Goal: Information Seeking & Learning: Check status

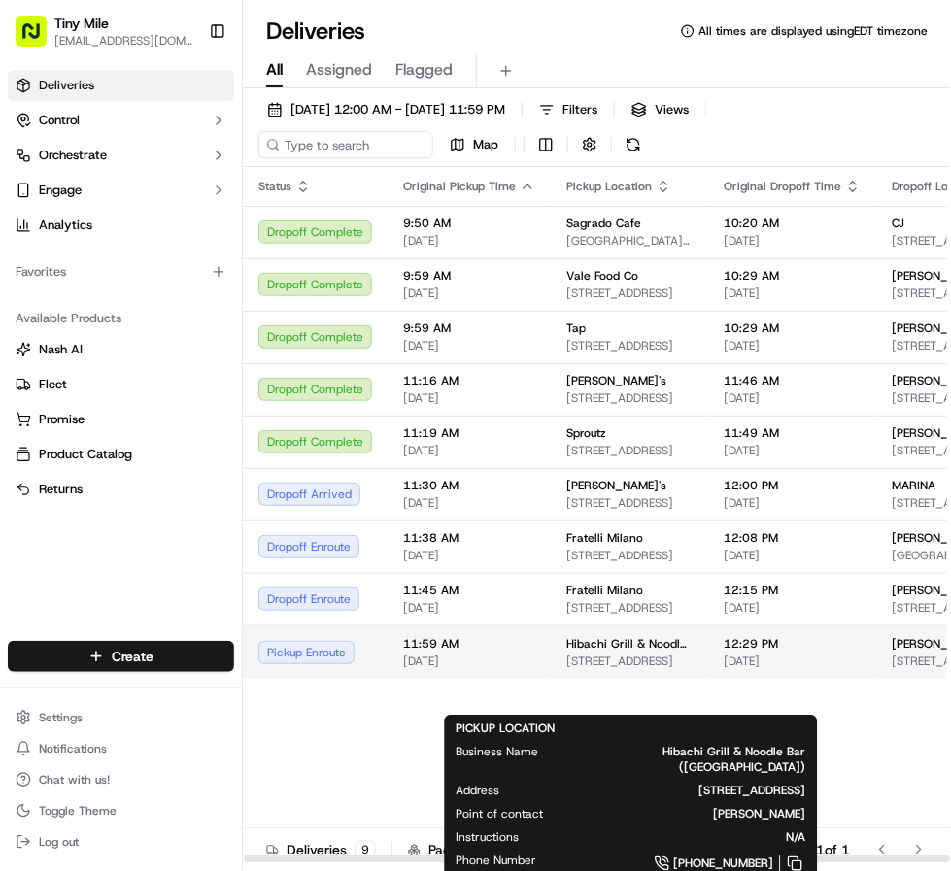
click at [633, 669] on span "[STREET_ADDRESS]" at bounding box center [629, 662] width 126 height 16
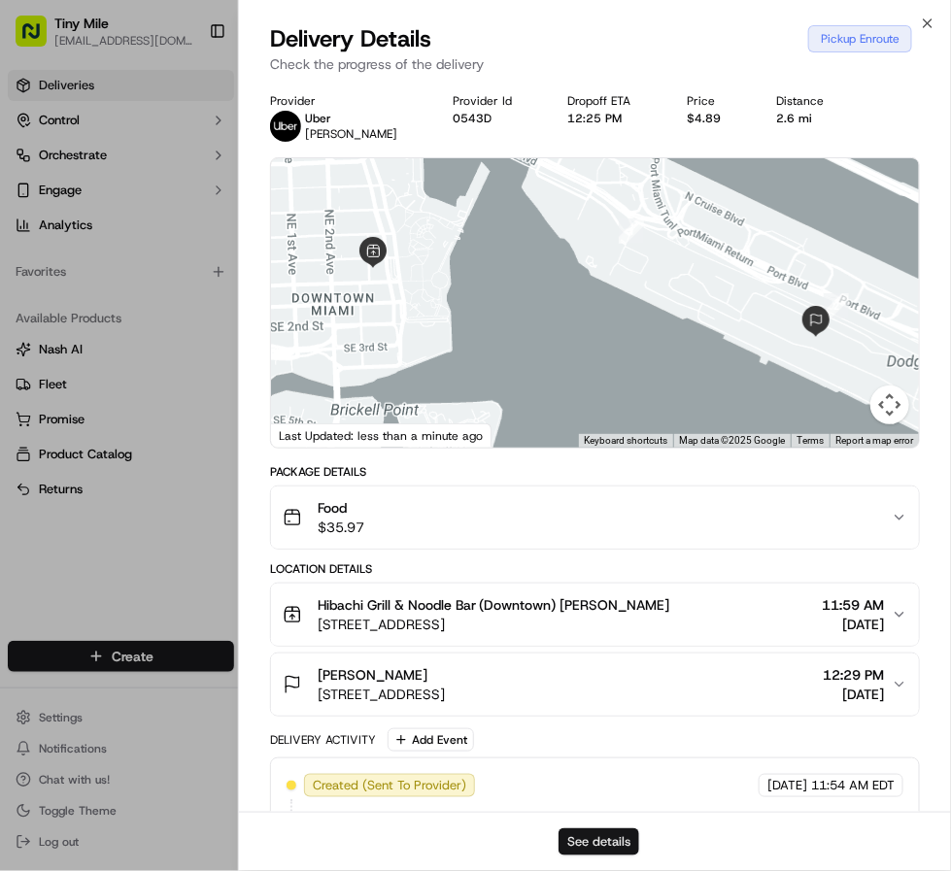
click at [601, 842] on button "See details" at bounding box center [598, 841] width 81 height 27
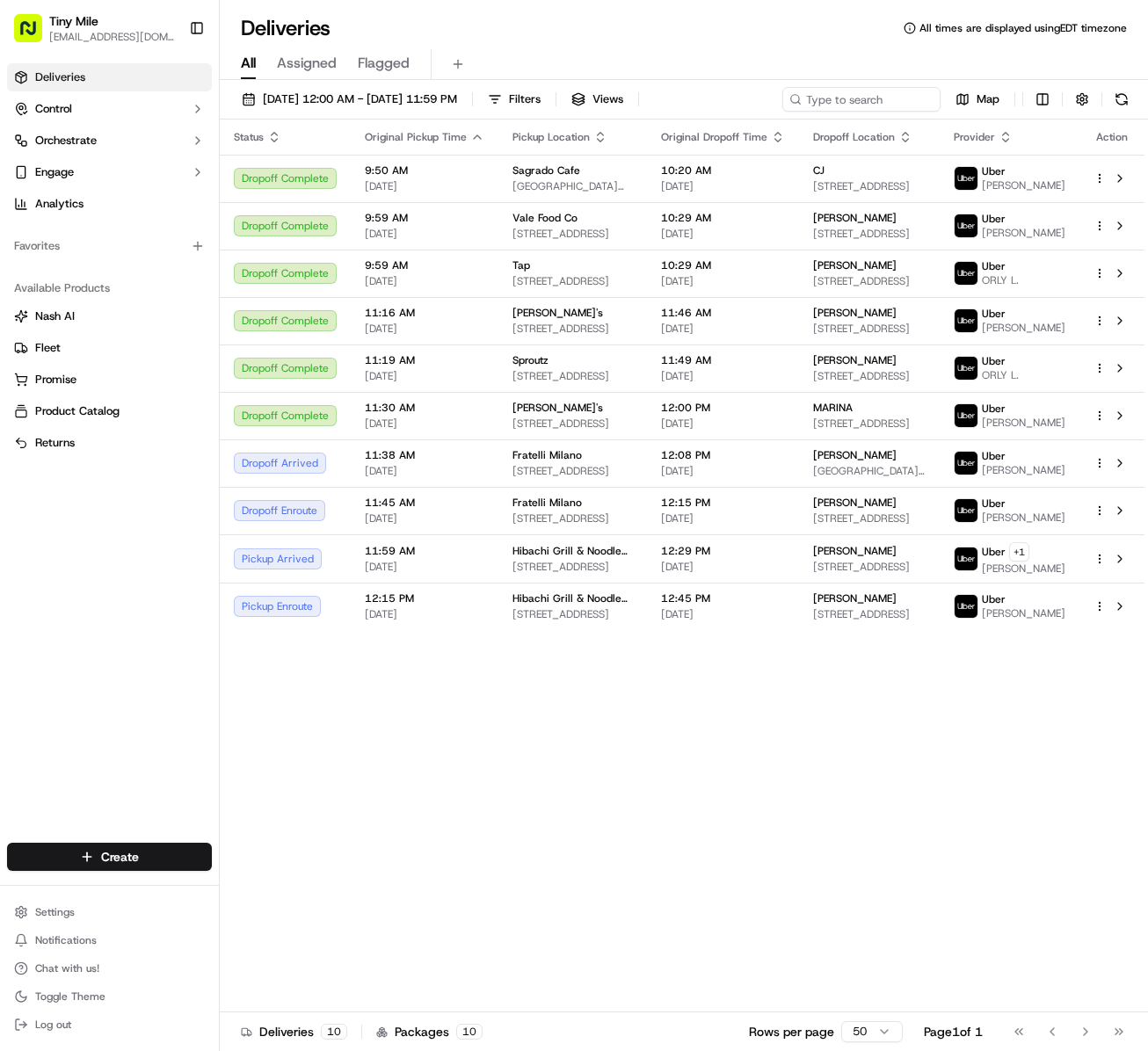
click at [653, 788] on div "Status Original Pickup Time Pickup Location Original Dropoff Time Dropoff Locat…" at bounding box center [683, 566] width 925 height 893
click at [860, 617] on button at bounding box center [1120, 606] width 21 height 21
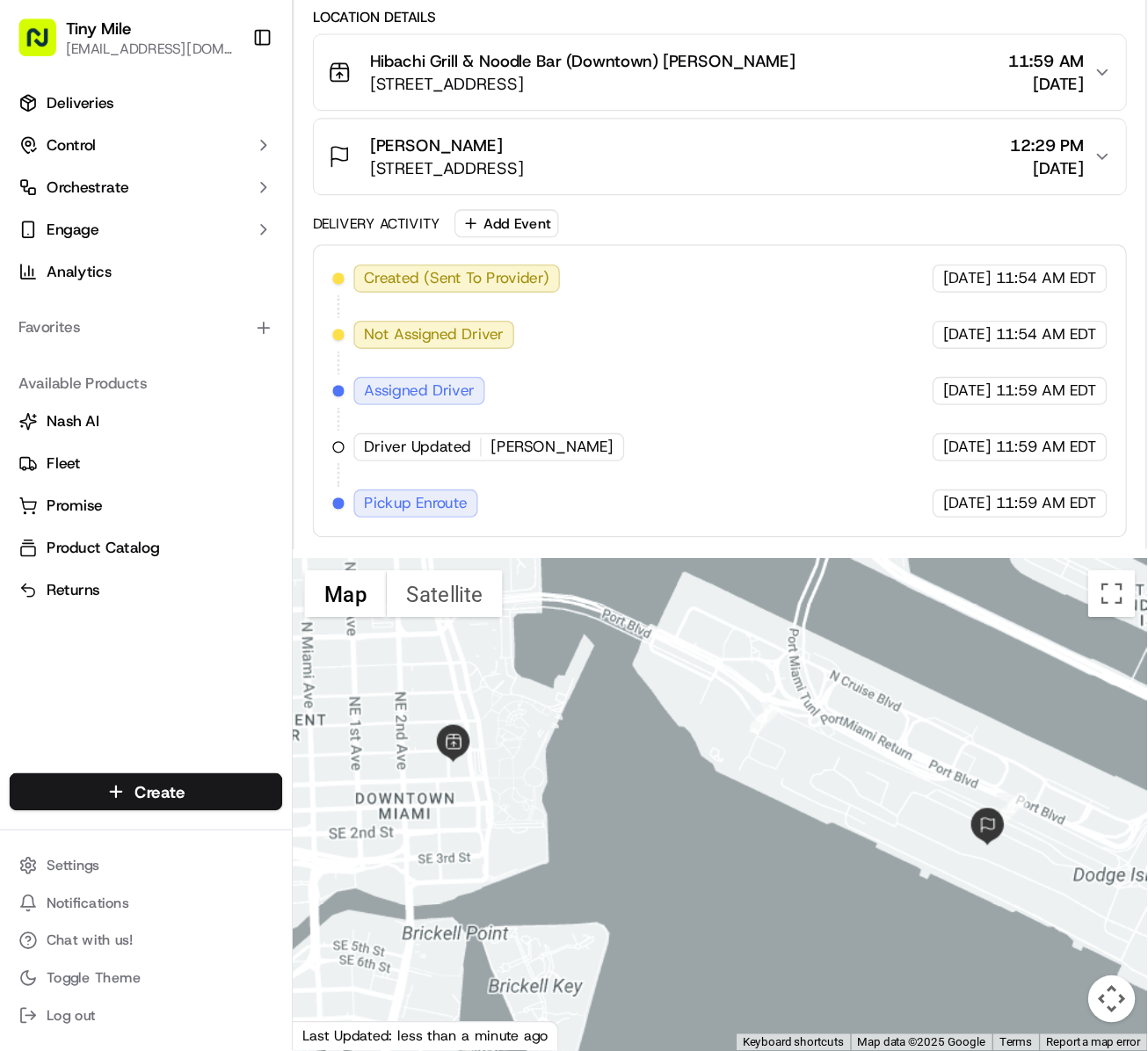
scroll to position [1196, 0]
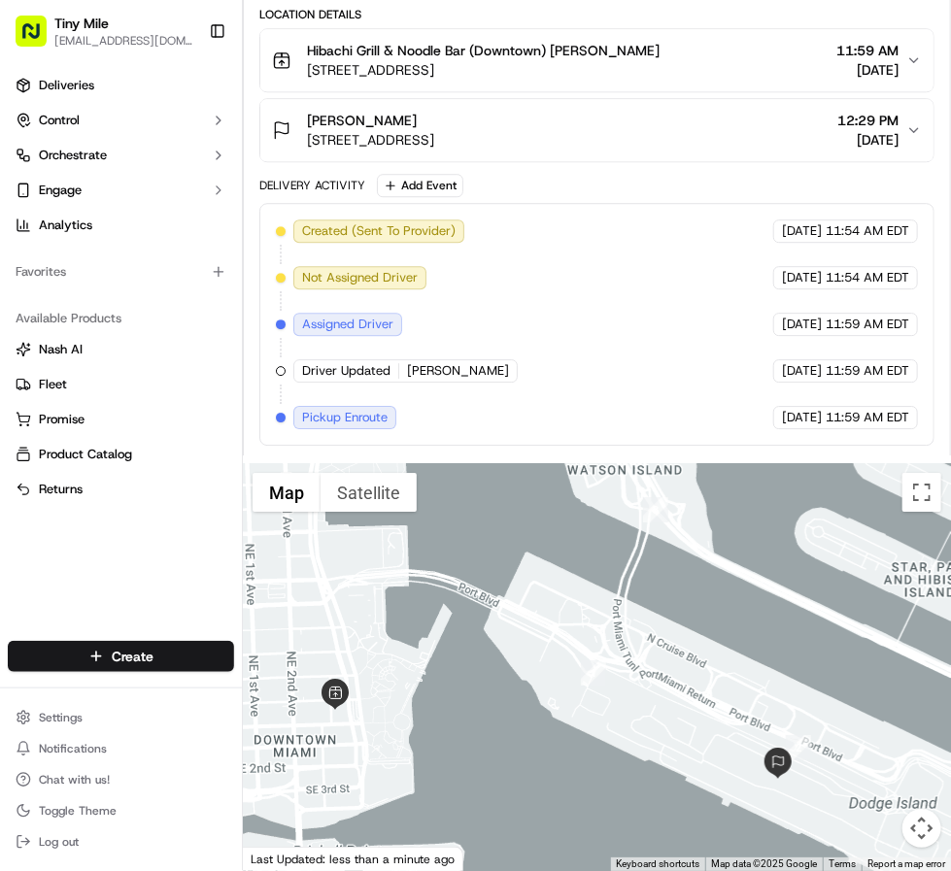
drag, startPoint x: 594, startPoint y: 641, endPoint x: 537, endPoint y: 703, distance: 84.5
click at [536, 717] on div at bounding box center [597, 667] width 708 height 408
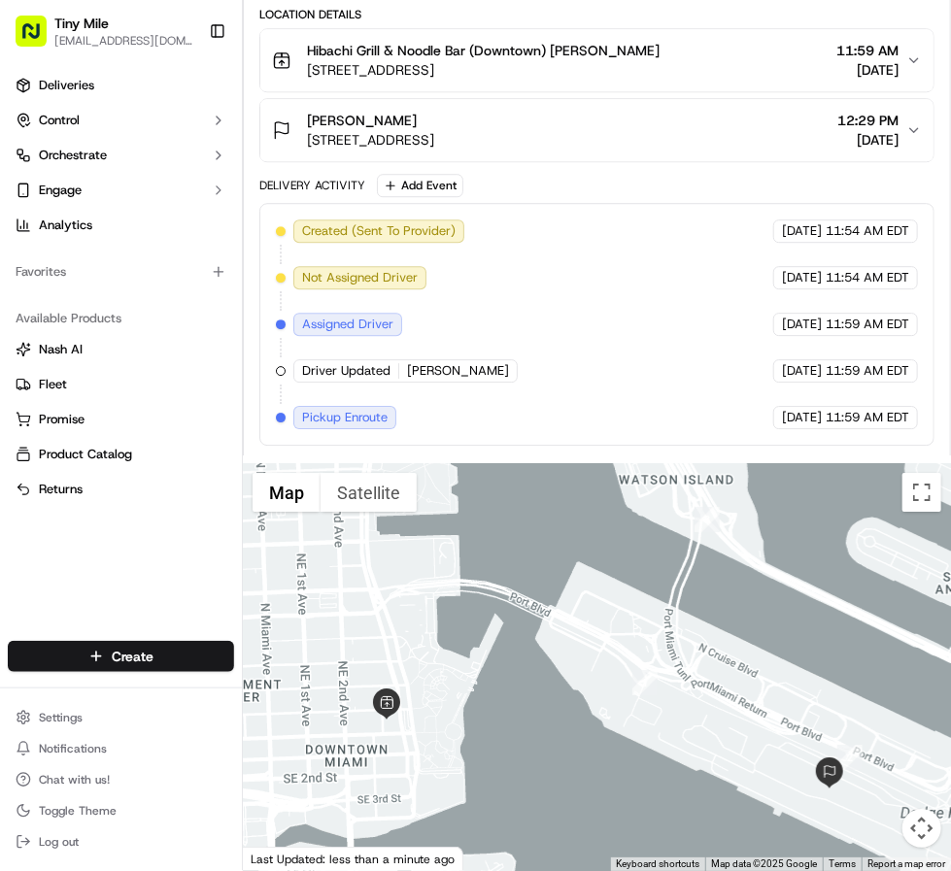
drag, startPoint x: 467, startPoint y: 680, endPoint x: 517, endPoint y: 694, distance: 51.6
click at [517, 694] on div at bounding box center [597, 667] width 708 height 408
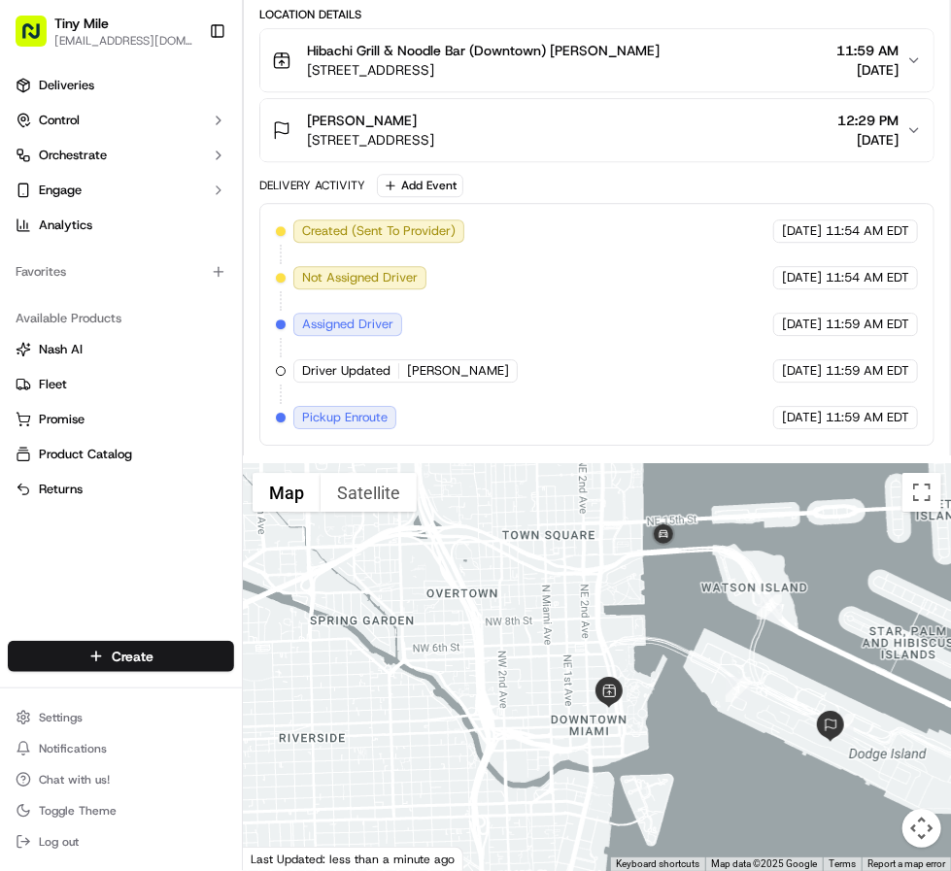
drag, startPoint x: 569, startPoint y: 621, endPoint x: 720, endPoint y: 635, distance: 151.1
click at [720, 635] on div at bounding box center [597, 667] width 708 height 408
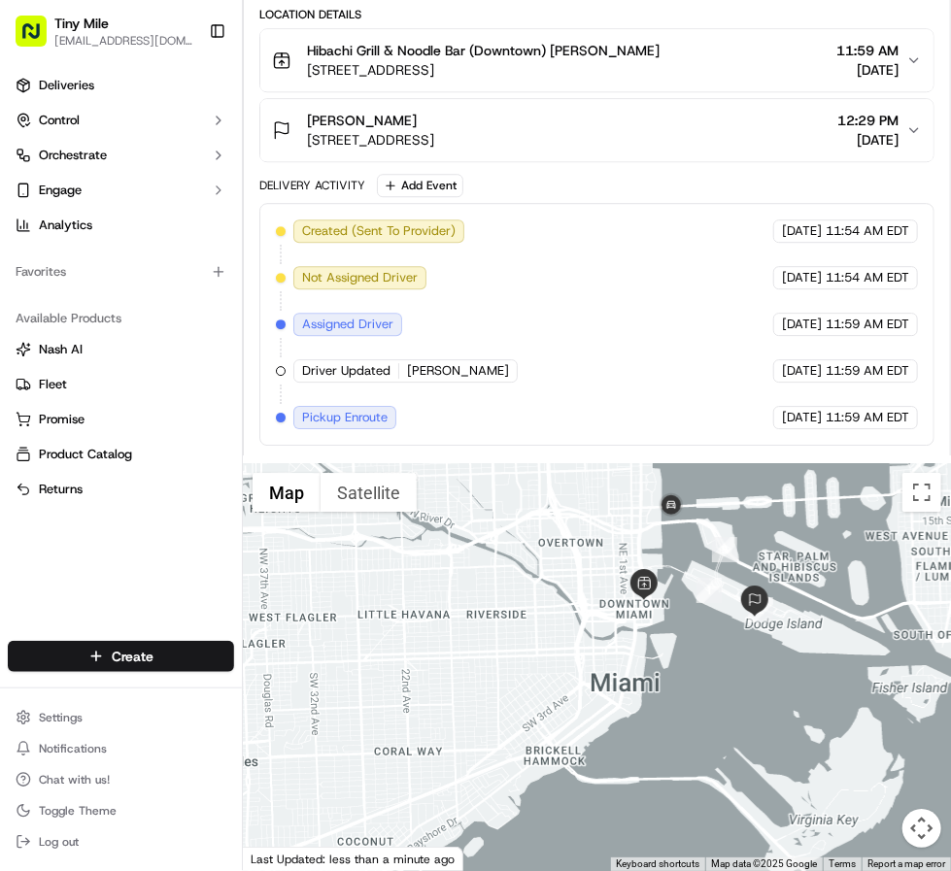
drag, startPoint x: 603, startPoint y: 662, endPoint x: 578, endPoint y: 615, distance: 53.9
click at [578, 615] on div at bounding box center [597, 667] width 708 height 408
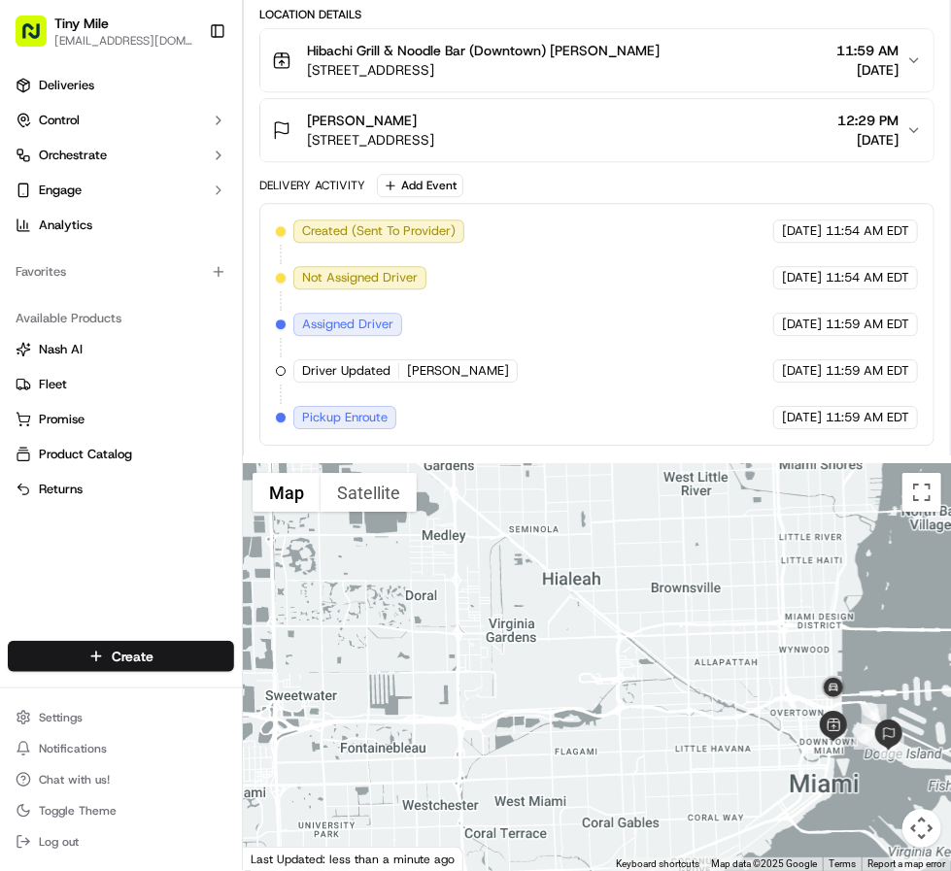
drag, startPoint x: 517, startPoint y: 569, endPoint x: 731, endPoint y: 674, distance: 238.9
click at [731, 674] on div at bounding box center [597, 667] width 708 height 408
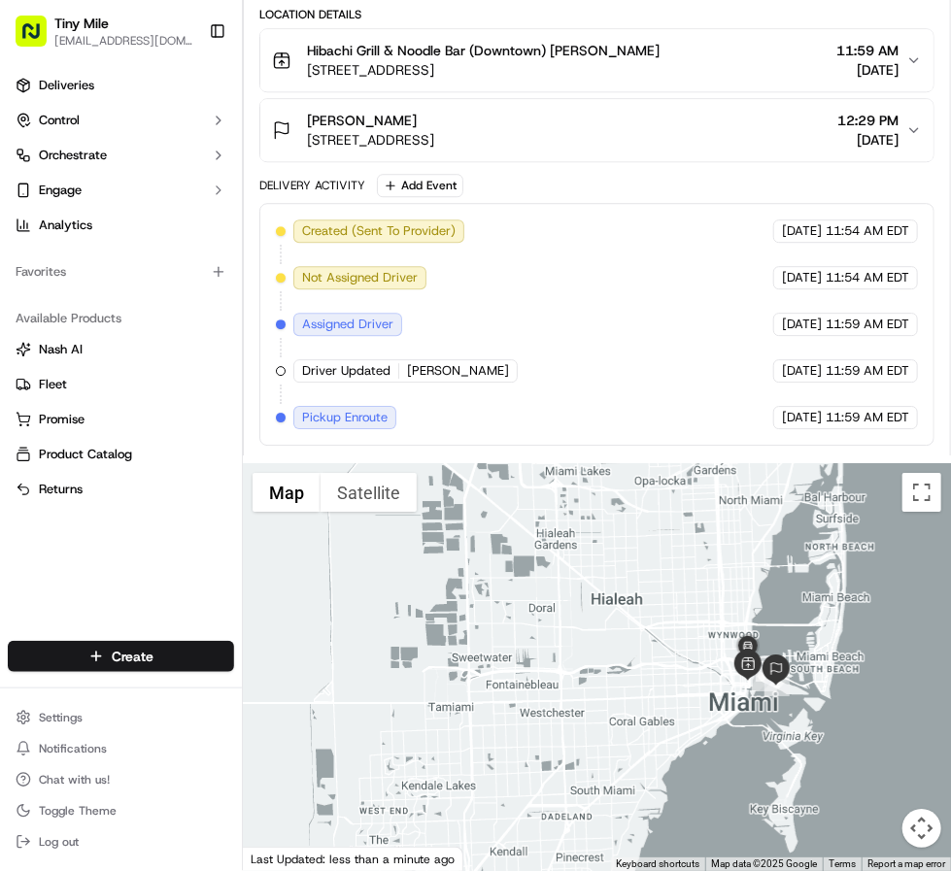
drag, startPoint x: 650, startPoint y: 589, endPoint x: 530, endPoint y: 527, distance: 134.6
click at [530, 527] on div at bounding box center [597, 667] width 708 height 408
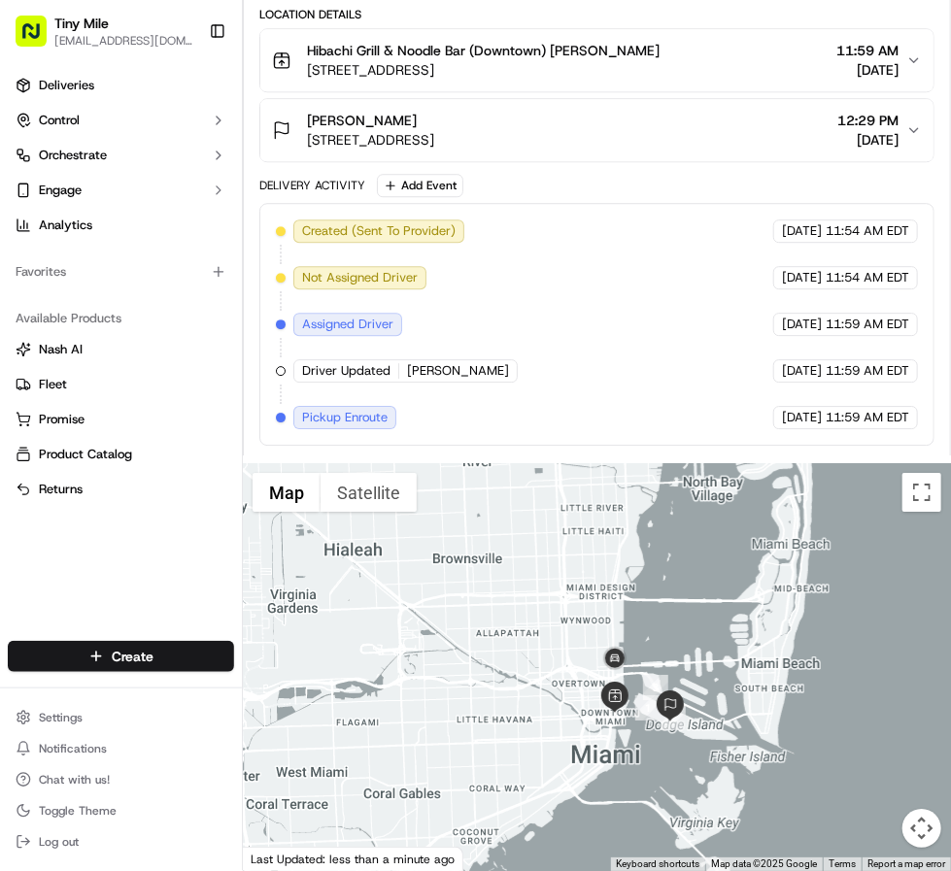
drag, startPoint x: 487, startPoint y: 551, endPoint x: 487, endPoint y: 635, distance: 84.5
click at [487, 635] on div at bounding box center [597, 667] width 708 height 408
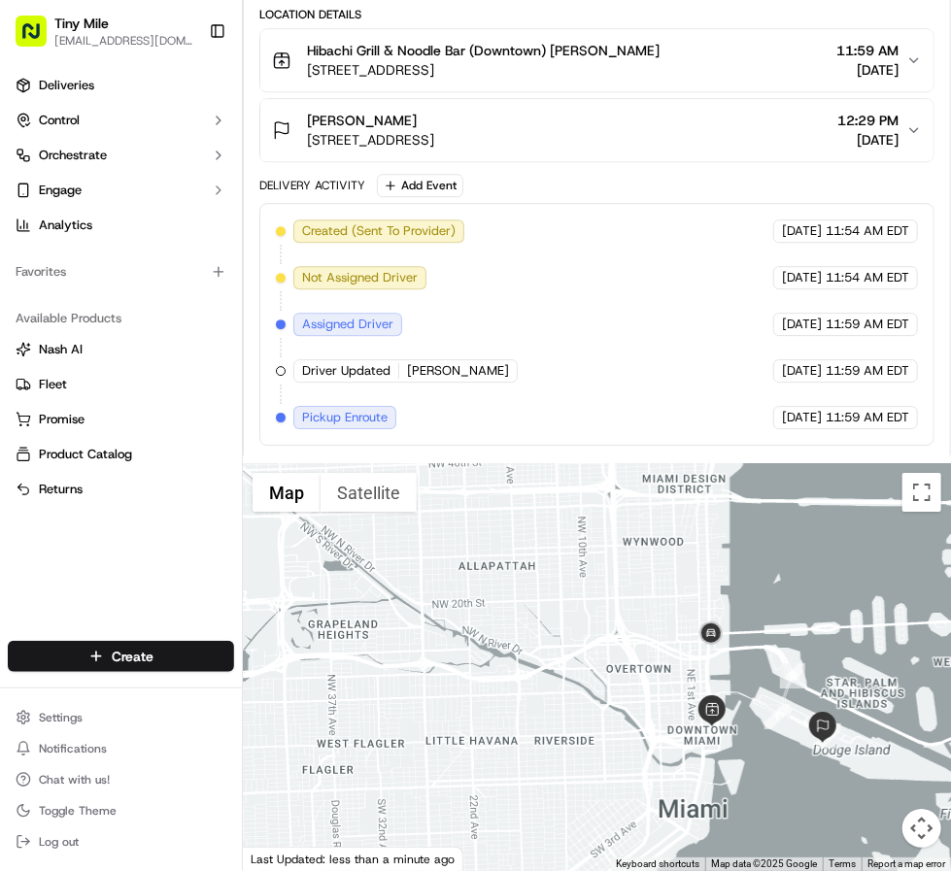
drag, startPoint x: 539, startPoint y: 676, endPoint x: 613, endPoint y: 641, distance: 81.7
click at [613, 641] on div at bounding box center [597, 667] width 708 height 408
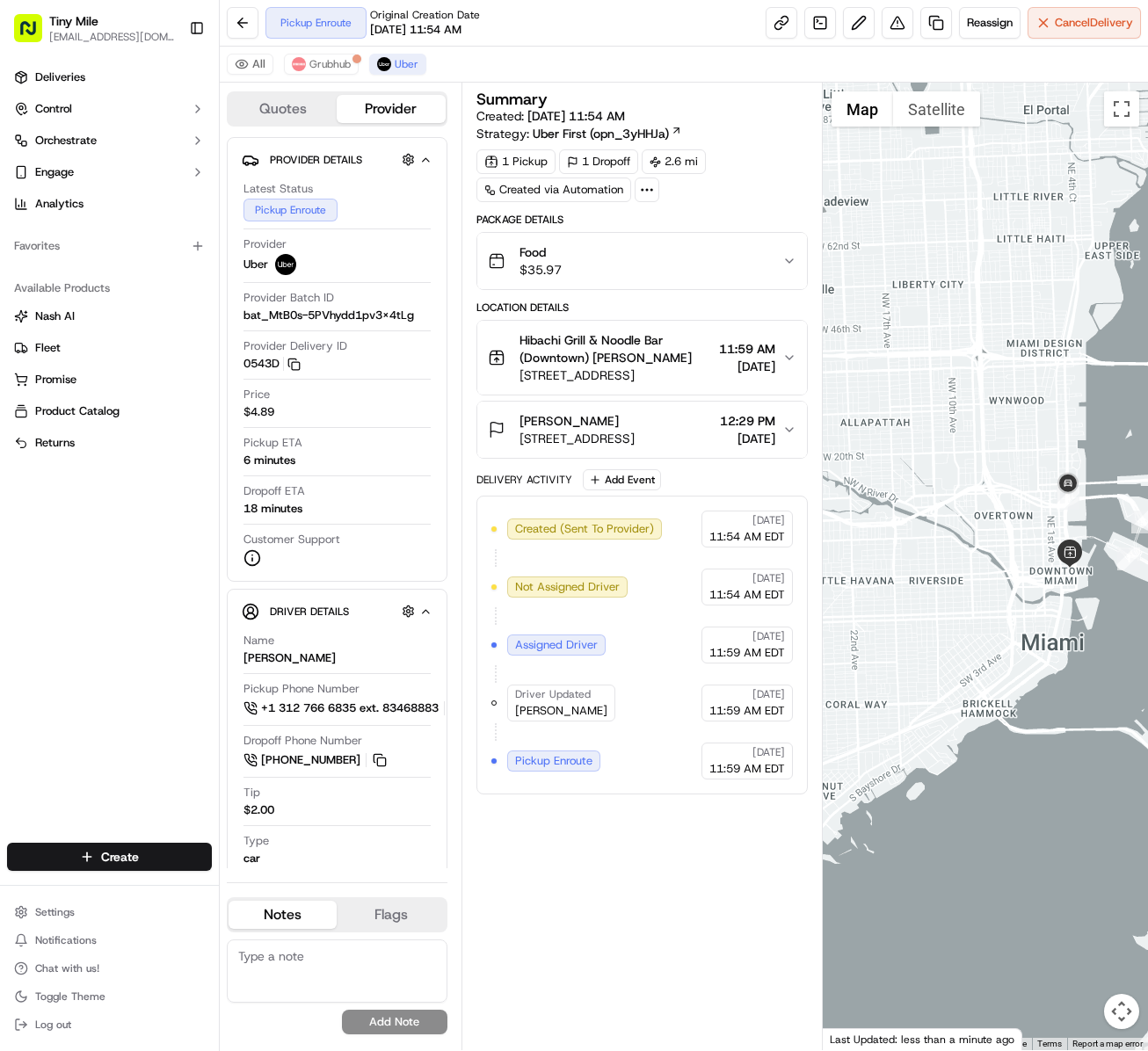
drag, startPoint x: 1009, startPoint y: 377, endPoint x: 987, endPoint y: 320, distance: 61.1
click at [860, 320] on div at bounding box center [985, 566] width 325 height 968
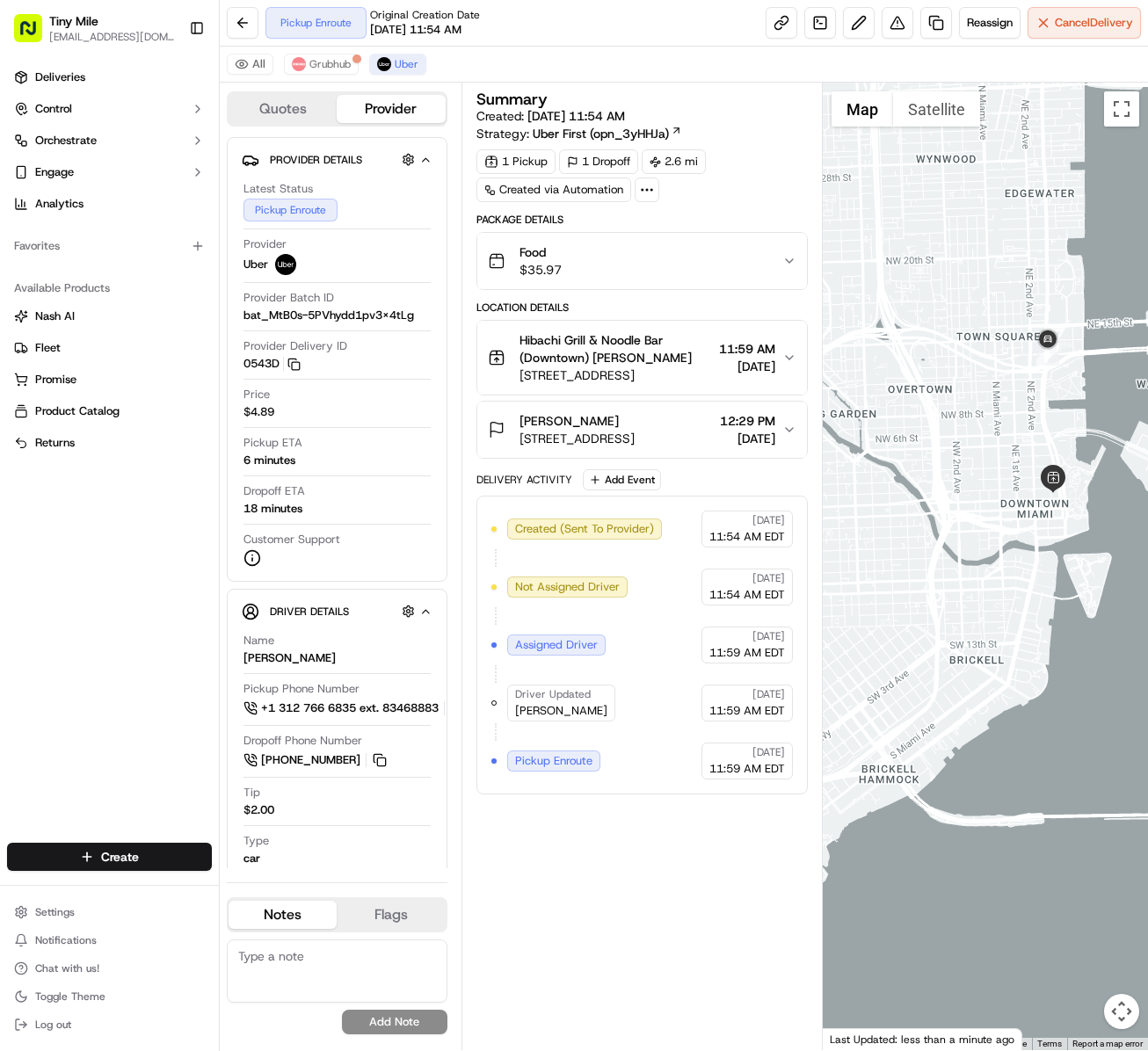
drag, startPoint x: 1032, startPoint y: 517, endPoint x: 969, endPoint y: 304, distance: 222.1
click at [860, 304] on div at bounding box center [985, 566] width 325 height 968
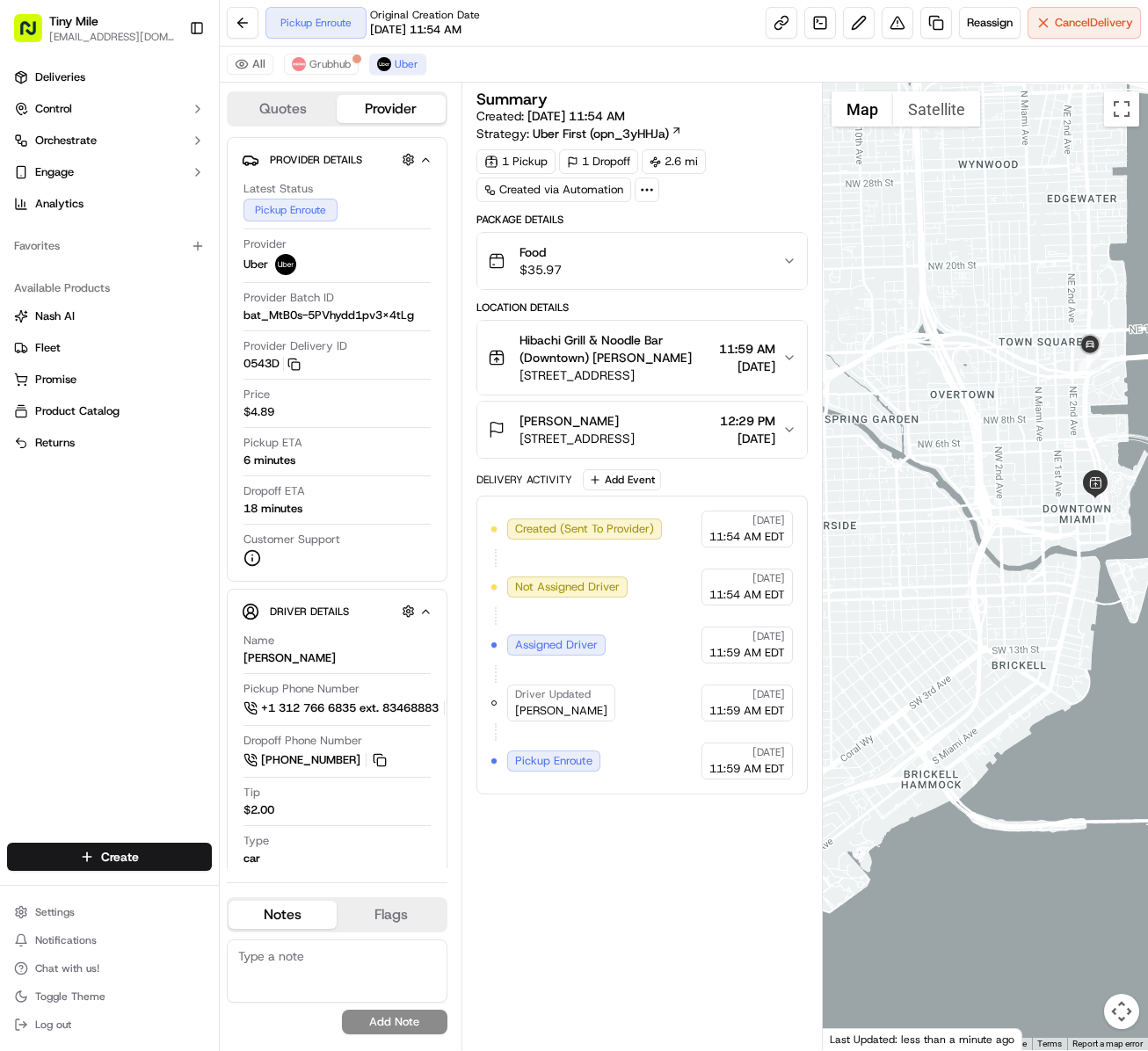
drag, startPoint x: 995, startPoint y: 289, endPoint x: 1034, endPoint y: 295, distance: 39.5
click at [860, 295] on div at bounding box center [985, 566] width 325 height 968
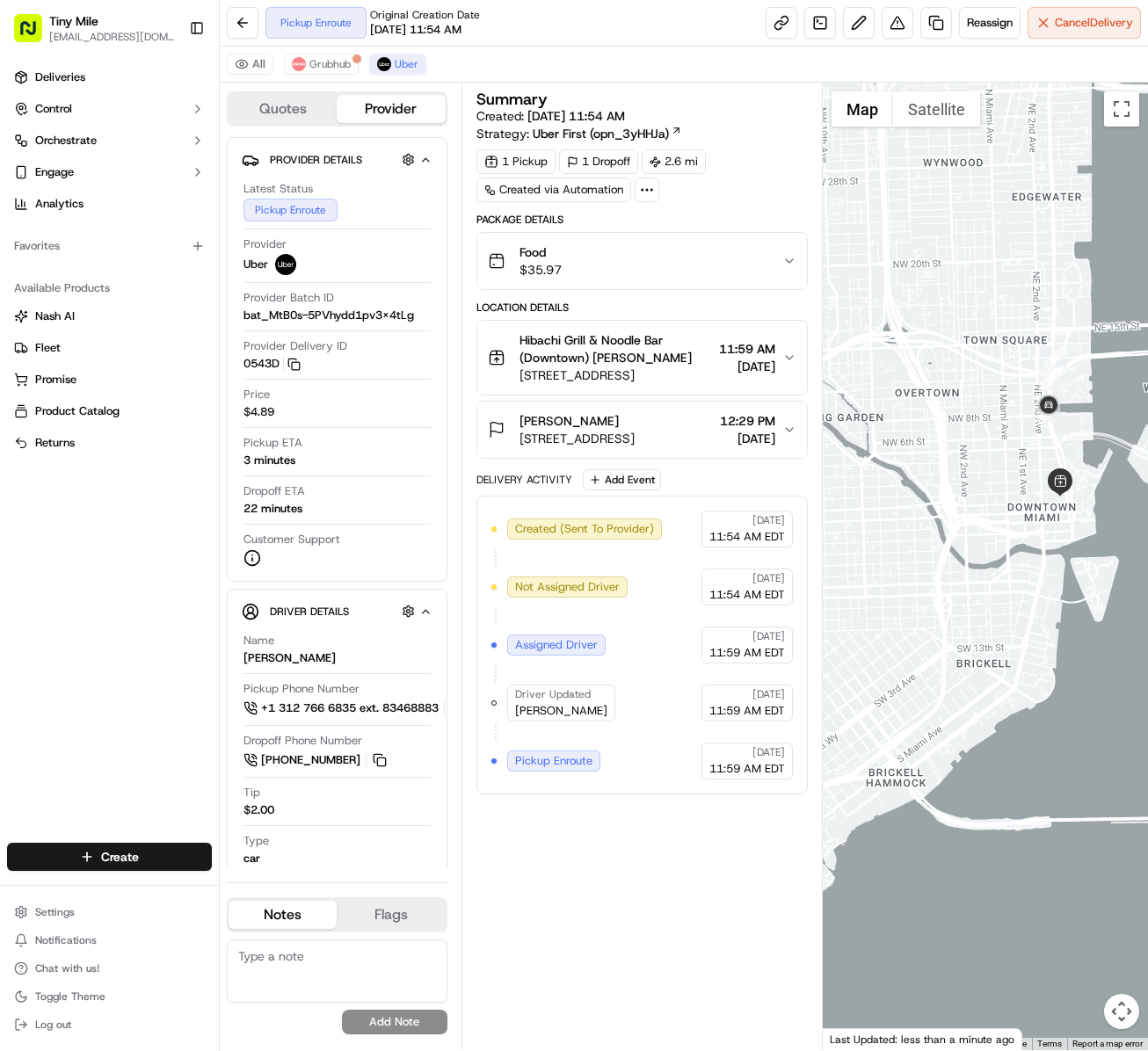
drag, startPoint x: 1011, startPoint y: 325, endPoint x: 976, endPoint y: 321, distance: 35.2
click at [860, 321] on div at bounding box center [985, 566] width 325 height 968
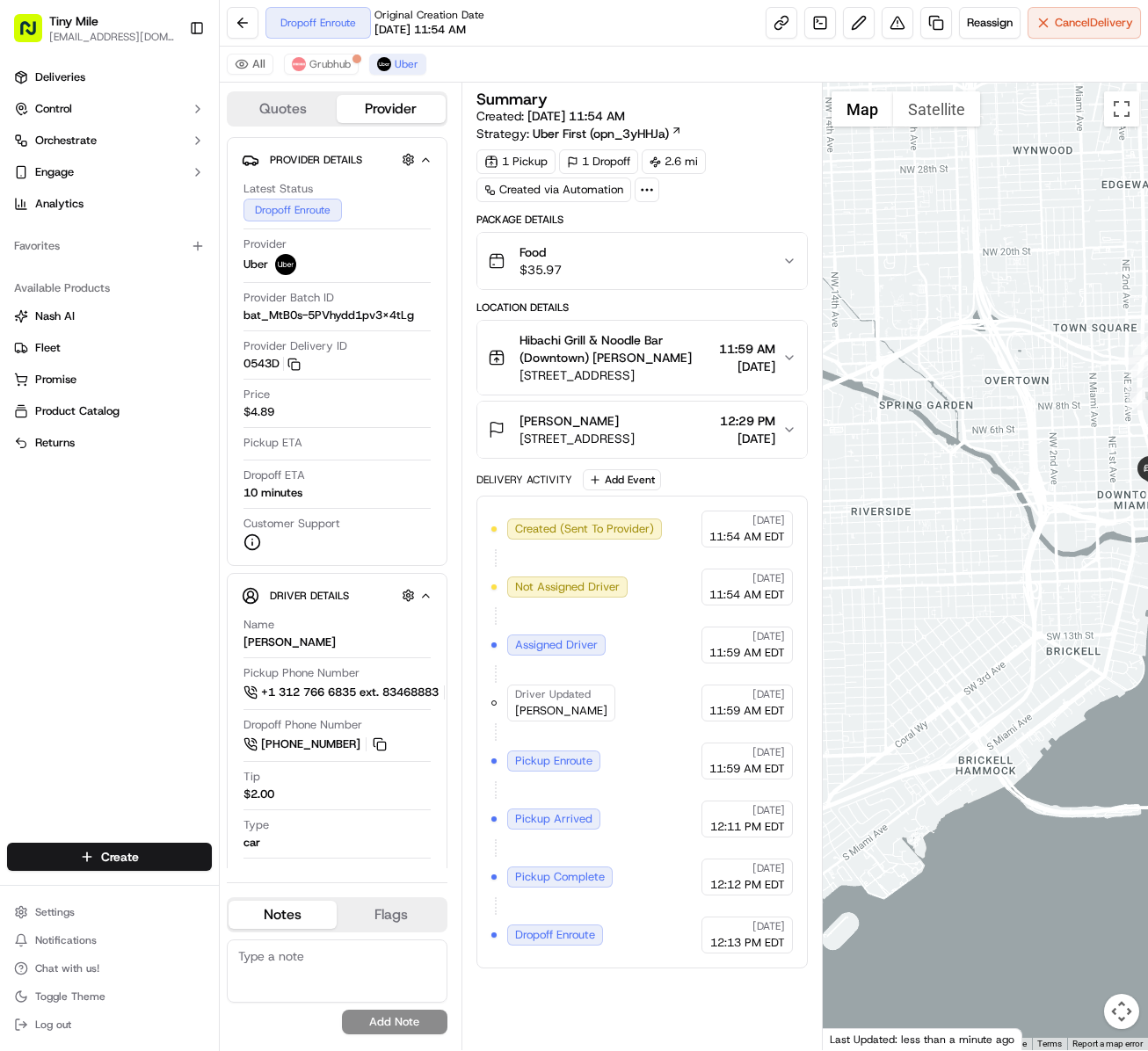
drag, startPoint x: 985, startPoint y: 540, endPoint x: 1069, endPoint y: 528, distance: 84.9
click at [860, 528] on div at bounding box center [985, 566] width 325 height 968
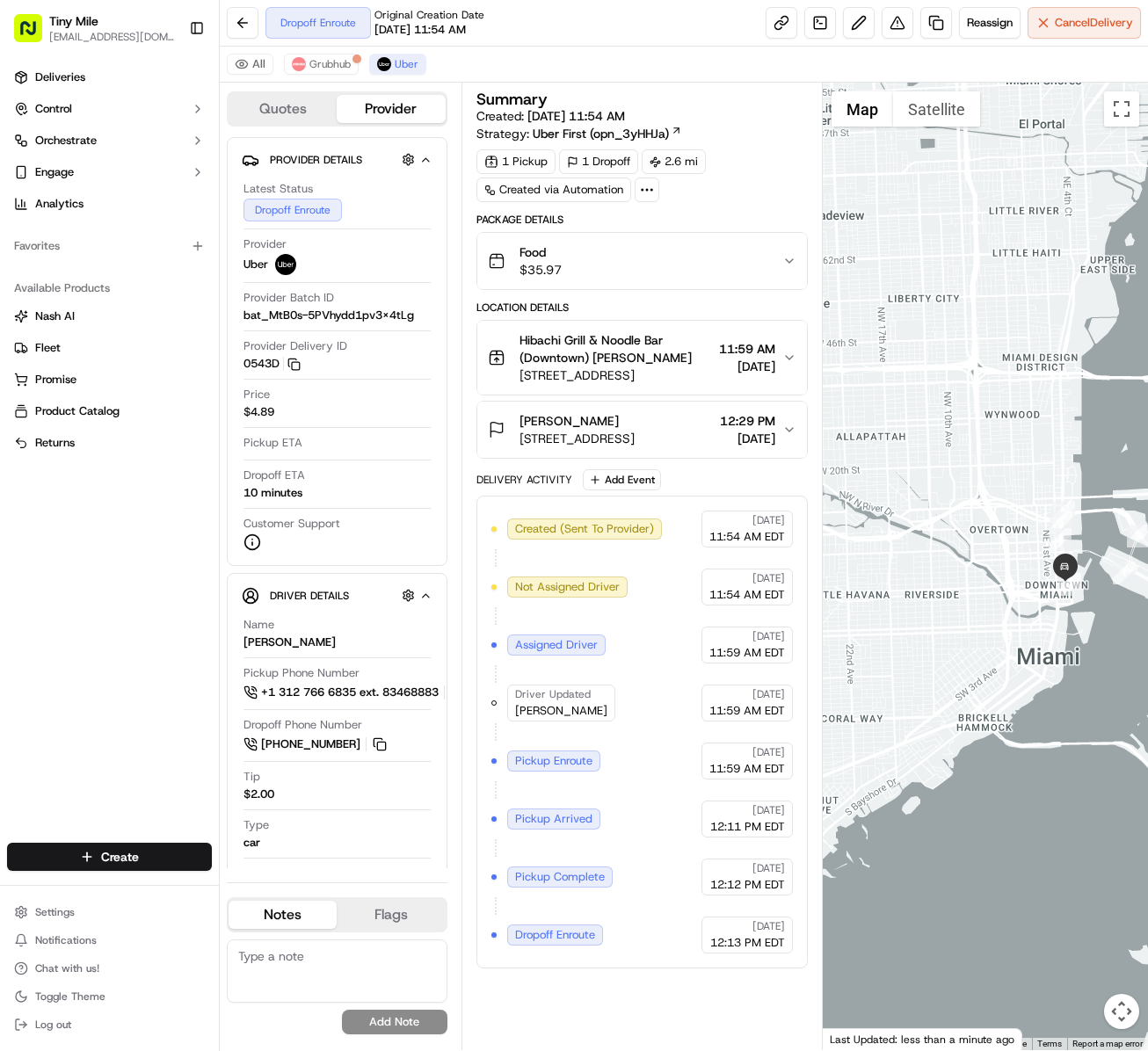
drag, startPoint x: 1013, startPoint y: 444, endPoint x: 974, endPoint y: 541, distance: 104.5
click at [860, 541] on div at bounding box center [985, 566] width 325 height 968
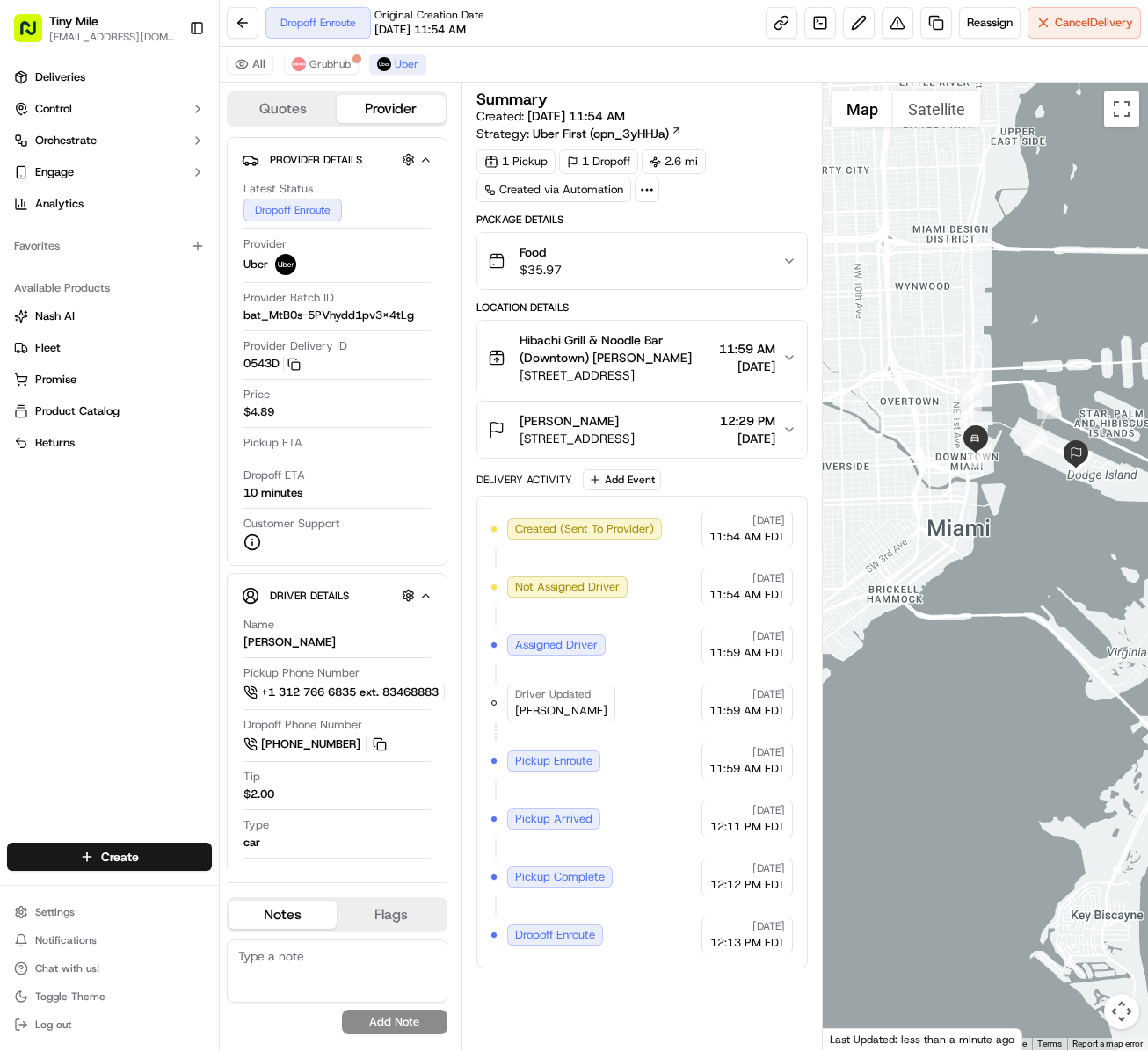
drag, startPoint x: 971, startPoint y: 508, endPoint x: 881, endPoint y: 378, distance: 158.1
click at [860, 378] on div at bounding box center [985, 566] width 325 height 968
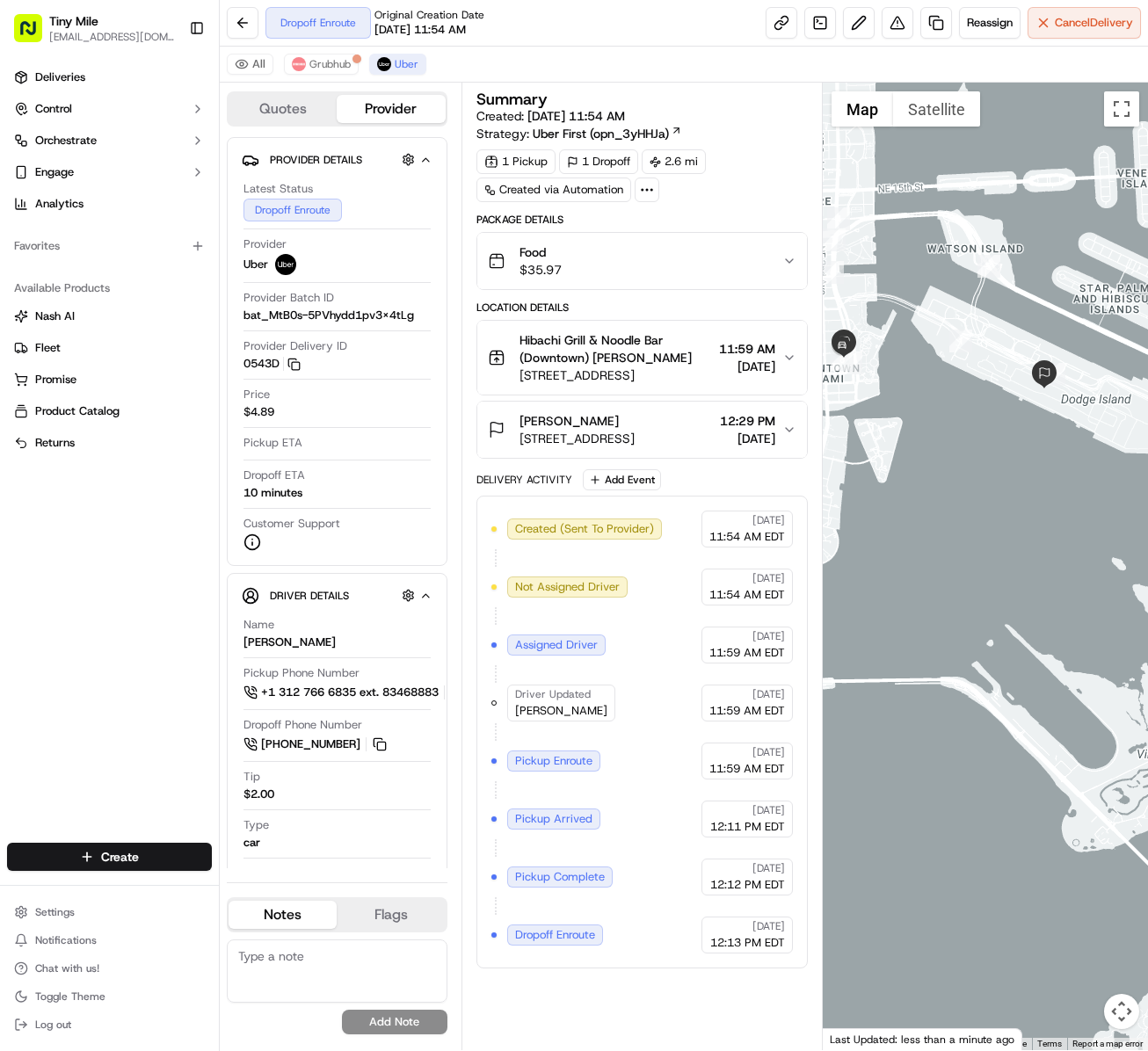
drag, startPoint x: 1047, startPoint y: 492, endPoint x: 898, endPoint y: 403, distance: 173.6
click at [860, 403] on div at bounding box center [985, 566] width 325 height 968
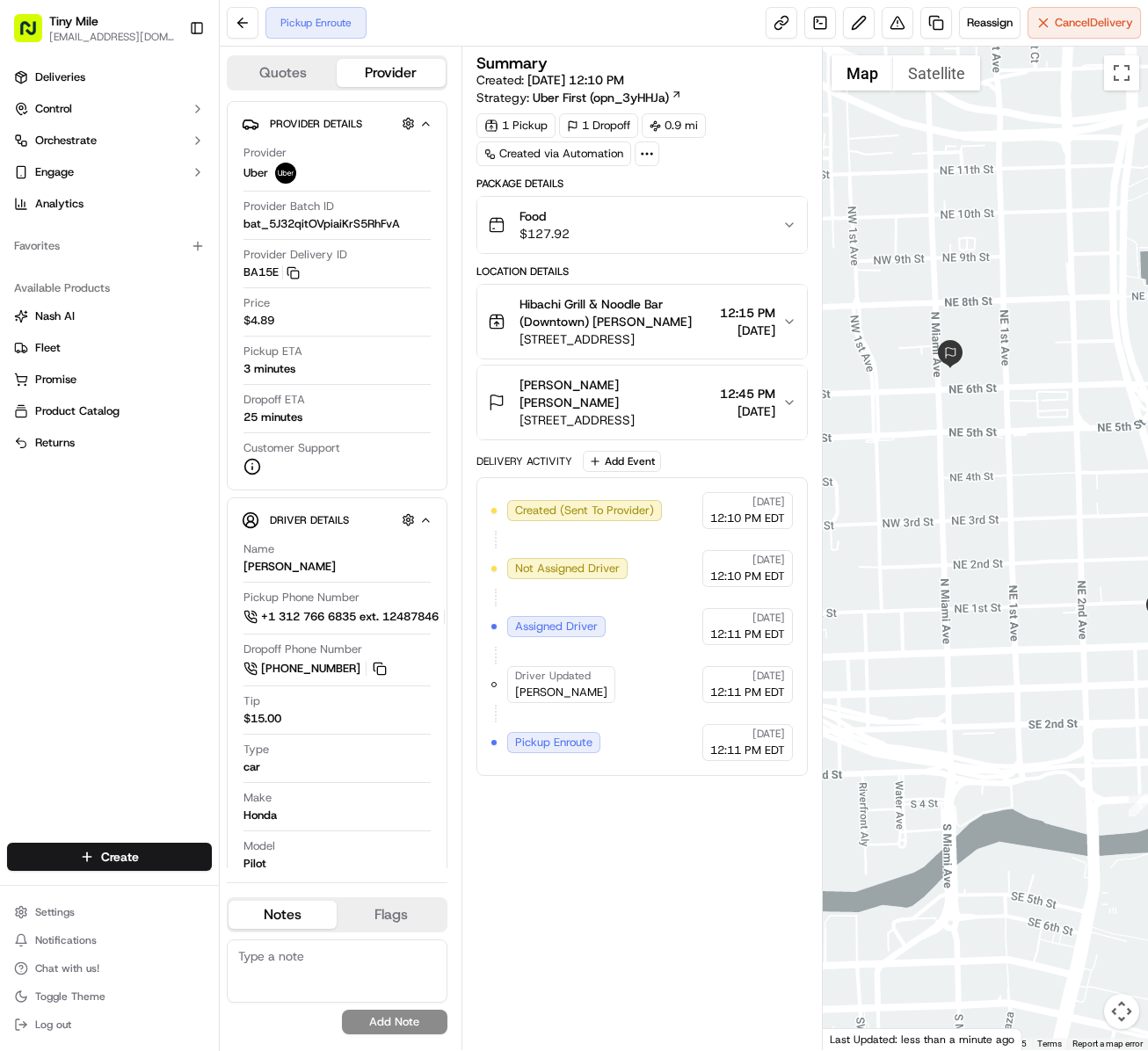
drag, startPoint x: 1025, startPoint y: 528, endPoint x: 1092, endPoint y: 466, distance: 91.3
click at [1092, 466] on div at bounding box center [985, 548] width 325 height 1004
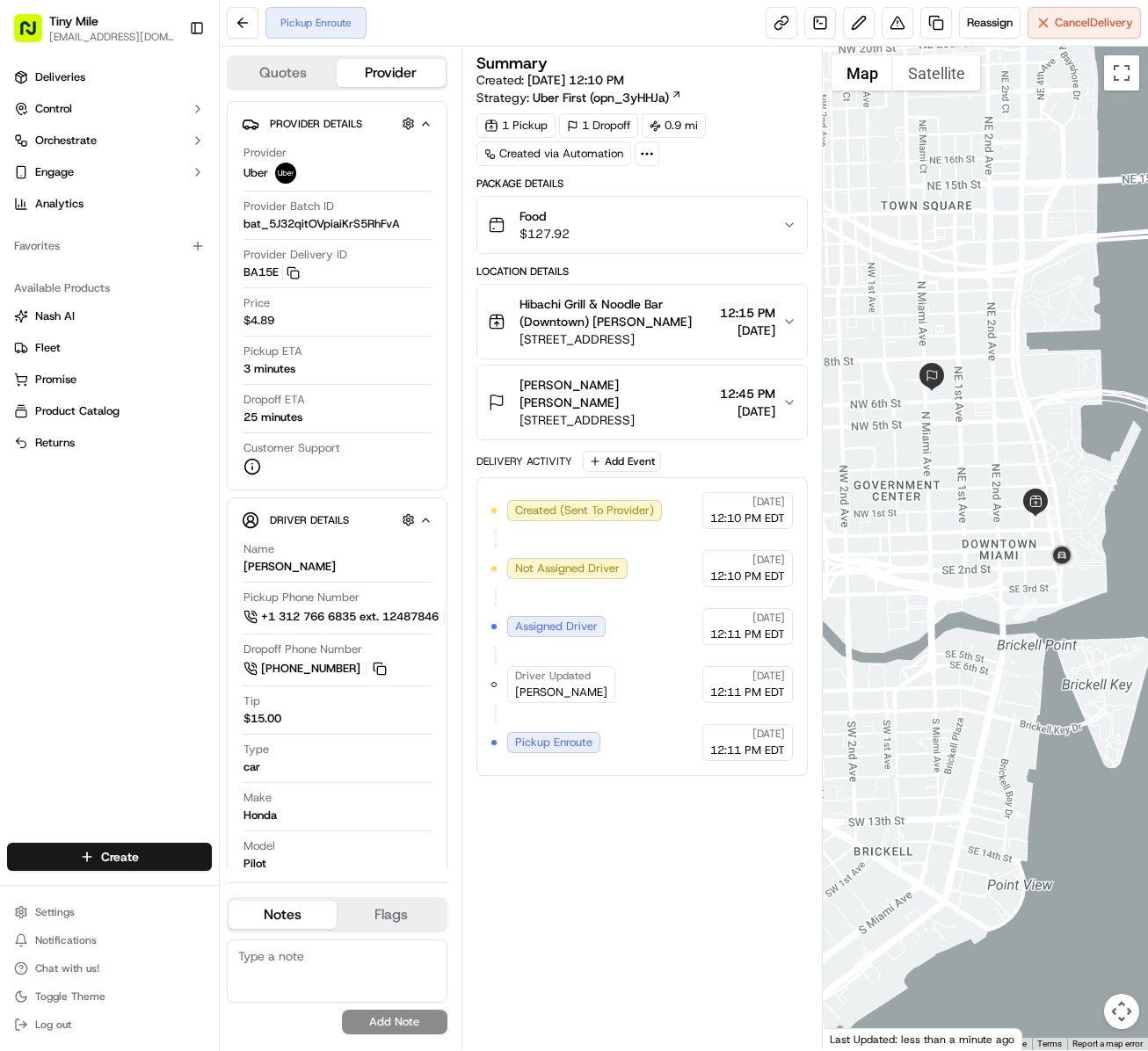
drag, startPoint x: 1057, startPoint y: 491, endPoint x: 965, endPoint y: 468, distance: 94.8
click at [965, 468] on div at bounding box center [985, 548] width 325 height 1004
